Goal: Task Accomplishment & Management: Complete application form

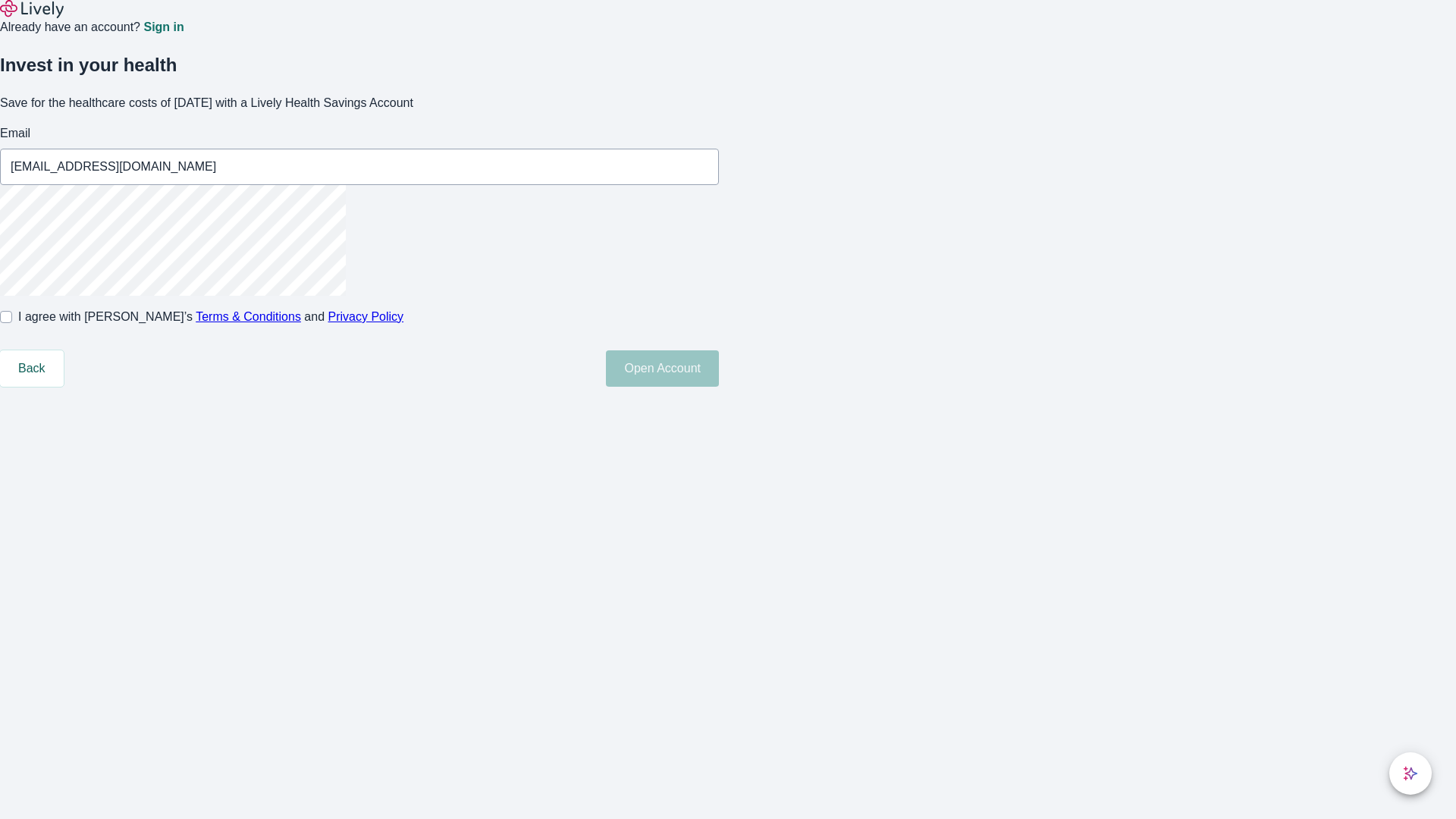
click at [12, 323] on input "I agree with Lively’s Terms & Conditions and Privacy Policy" at bounding box center [6, 316] width 12 height 12
checkbox input "true"
click at [719, 387] on button "Open Account" at bounding box center [662, 368] width 113 height 36
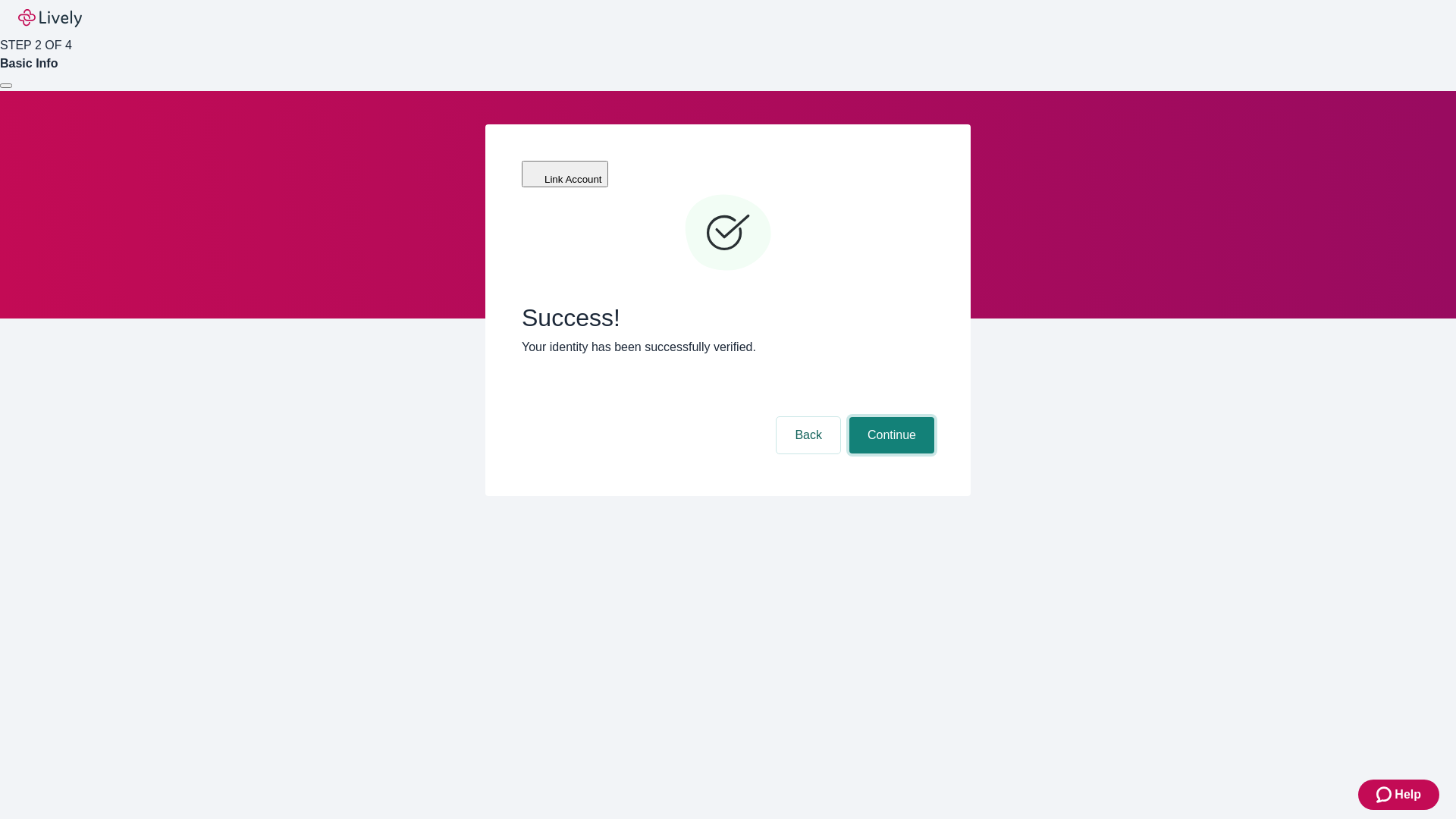
click at [889, 417] on button "Continue" at bounding box center [891, 435] width 85 height 36
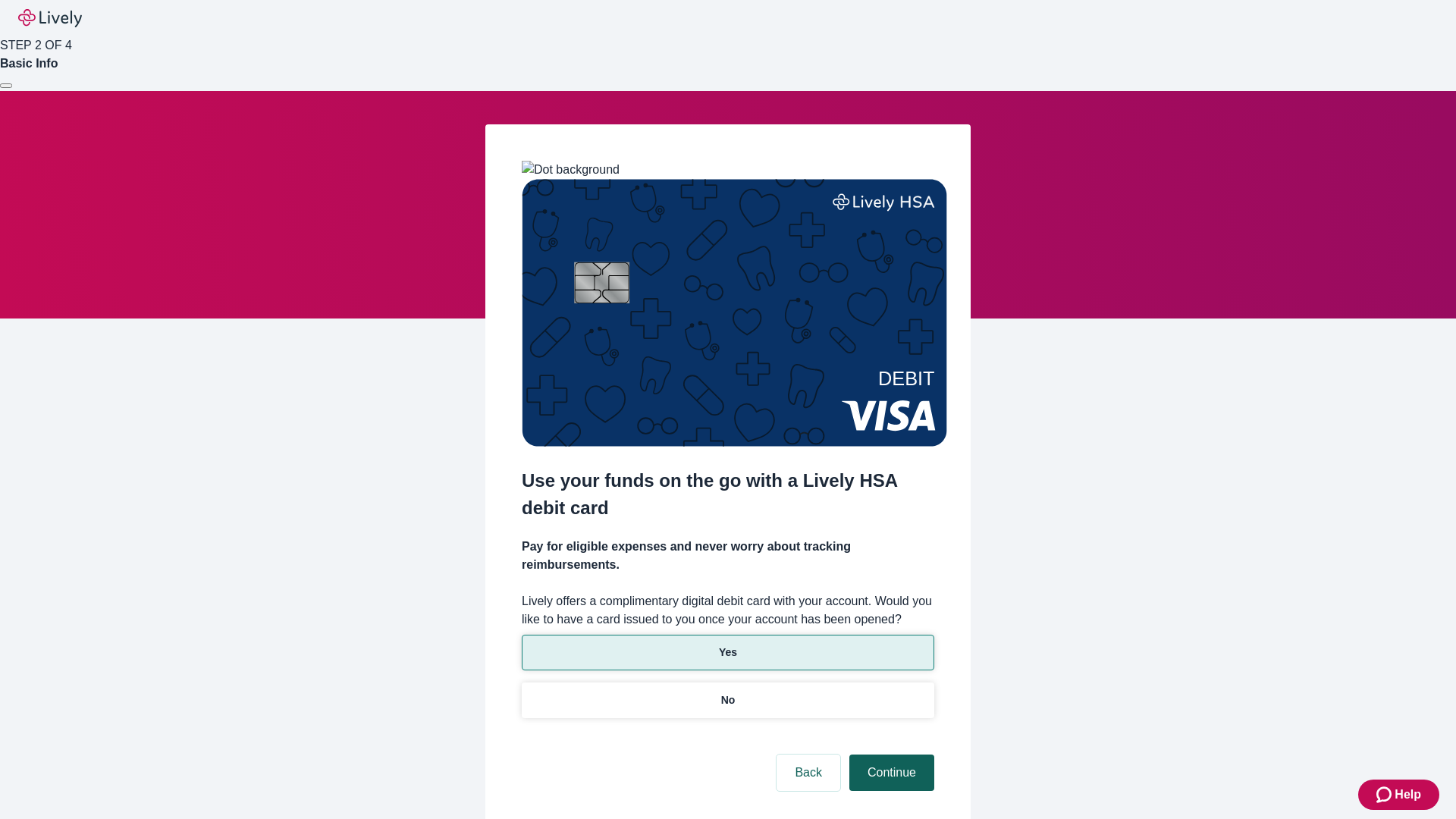
click at [727, 645] on p "Yes" at bounding box center [728, 653] width 18 height 16
click at [889, 755] on button "Continue" at bounding box center [891, 773] width 85 height 36
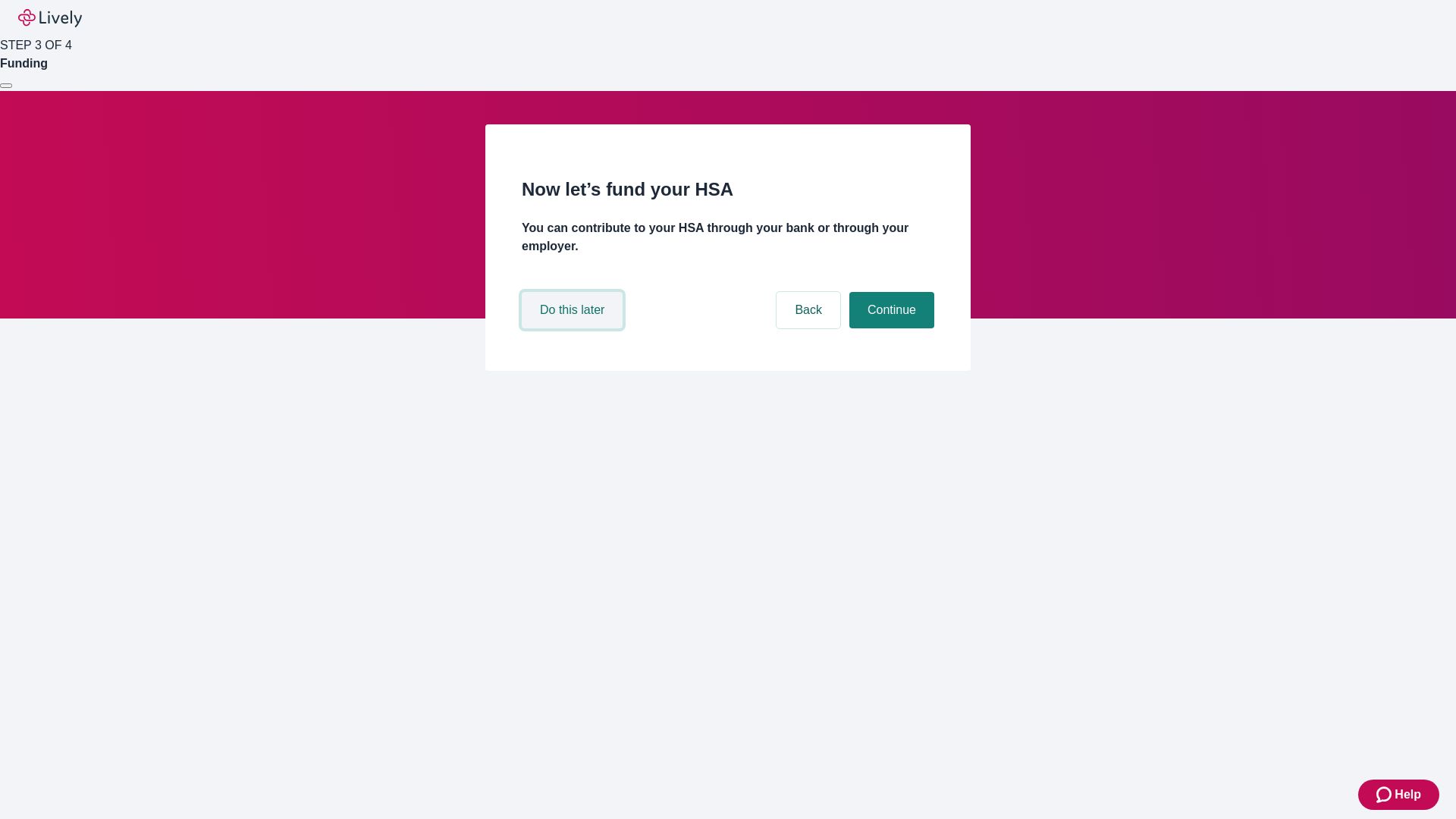
click at [574, 328] on button "Do this later" at bounding box center [572, 310] width 101 height 36
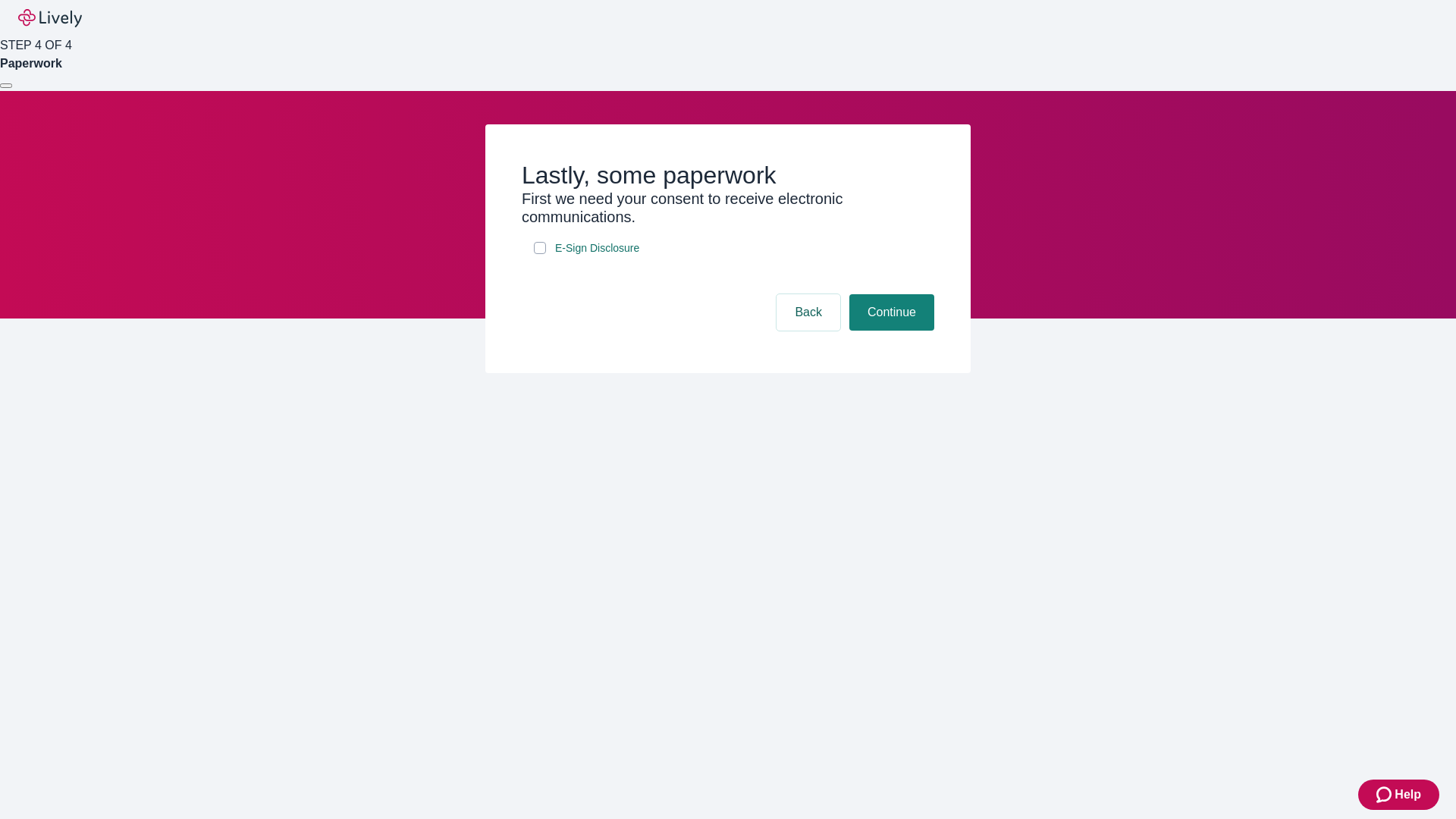
click at [540, 254] on input "E-Sign Disclosure" at bounding box center [539, 247] width 12 height 12
checkbox input "true"
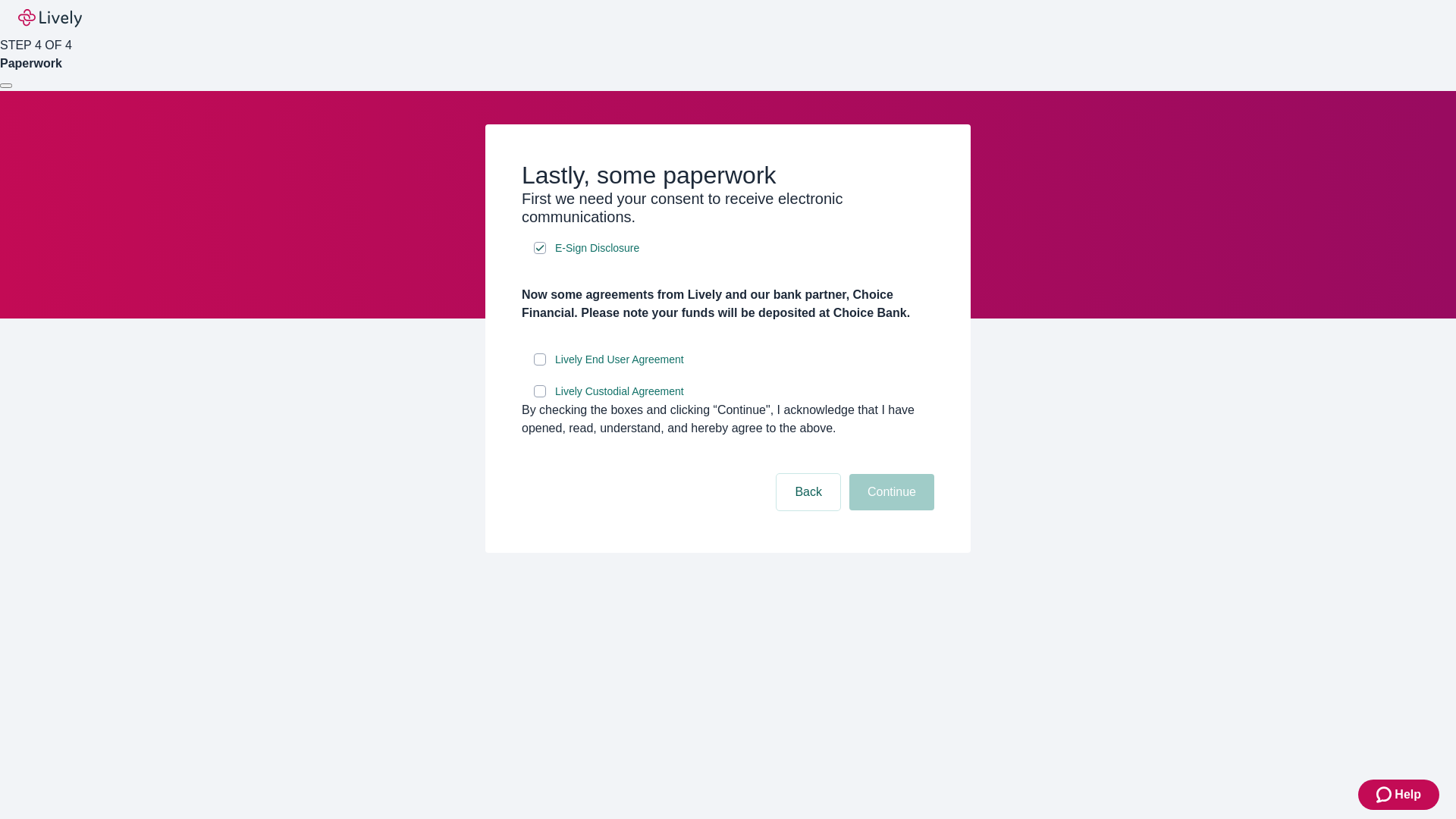
click at [540, 366] on input "Lively End User Agreement" at bounding box center [539, 359] width 12 height 12
checkbox input "true"
click at [540, 397] on input "Lively Custodial Agreement" at bounding box center [539, 391] width 12 height 12
checkbox input "true"
click at [889, 510] on button "Continue" at bounding box center [891, 491] width 85 height 36
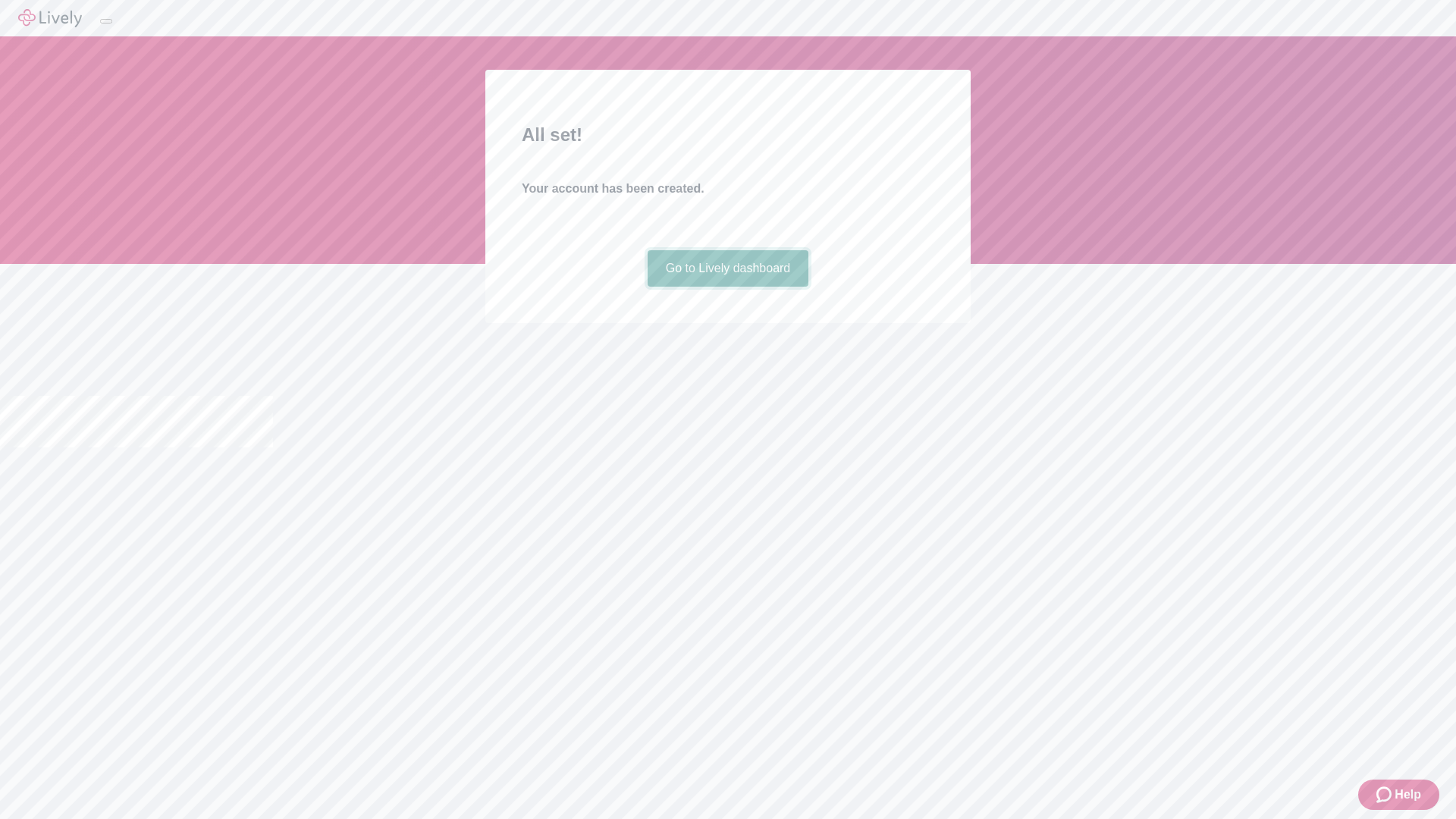
click at [727, 286] on link "Go to Lively dashboard" at bounding box center [728, 268] width 161 height 36
